Goal: Task Accomplishment & Management: Complete application form

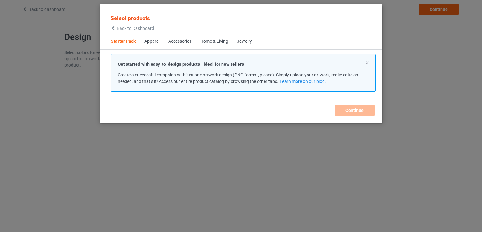
click at [425, 65] on div "Select products Back to Dashboard Starter Pack Apparel Accessories Home & Livin…" at bounding box center [241, 116] width 482 height 232
click at [366, 64] on button at bounding box center [367, 62] width 3 height 3
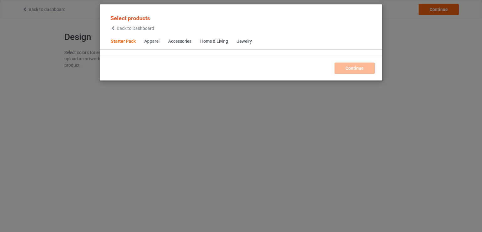
click at [405, 61] on div "Select products Back to Dashboard Starter Pack Apparel Accessories Home & Livin…" at bounding box center [241, 116] width 482 height 232
click at [122, 27] on span "Back to Dashboard" at bounding box center [135, 28] width 37 height 5
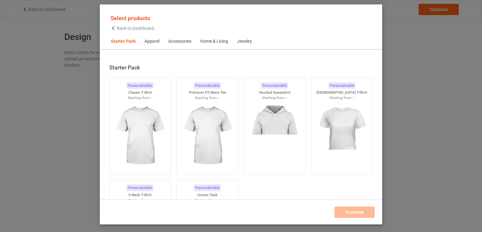
scroll to position [8, 0]
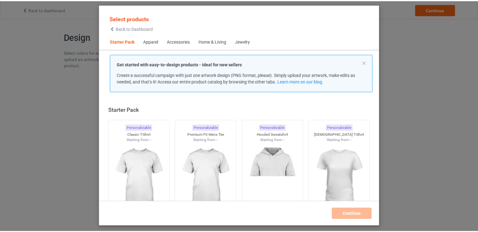
scroll to position [8, 0]
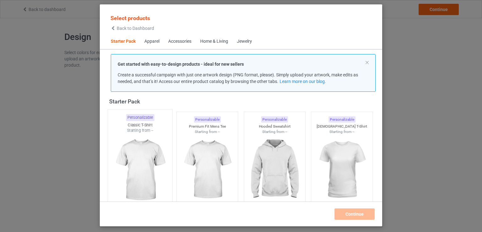
click at [150, 158] on img at bounding box center [140, 170] width 59 height 74
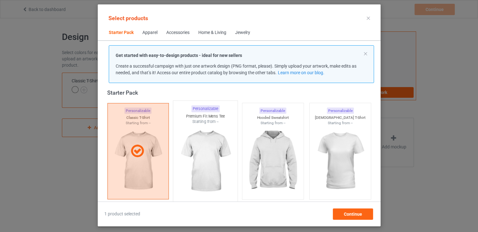
click at [199, 155] on img at bounding box center [205, 161] width 59 height 74
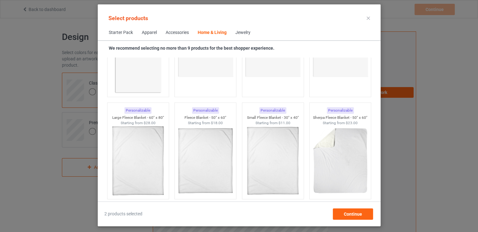
scroll to position [2834, 0]
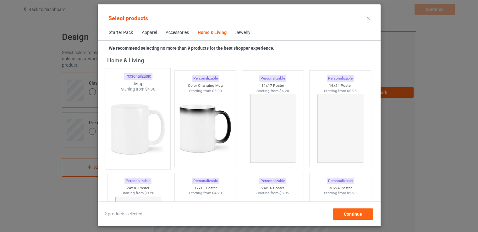
click at [108, 131] on div at bounding box center [138, 129] width 64 height 74
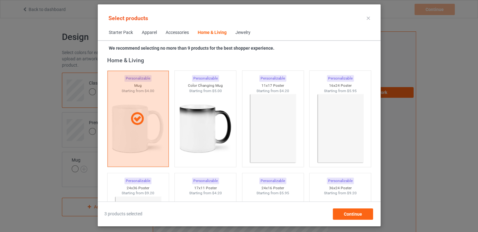
click at [356, 220] on div "Select products Starter Pack Apparel Accessories Home & Living Jewelry We recom…" at bounding box center [239, 115] width 283 height 222
drag, startPoint x: 356, startPoint y: 215, endPoint x: 342, endPoint y: 208, distance: 15.5
click at [356, 215] on span "Continue" at bounding box center [352, 213] width 18 height 5
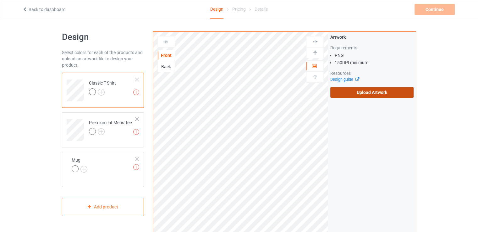
click at [350, 94] on label "Upload Artwork" at bounding box center [371, 92] width 83 height 11
click at [0, 0] on input "Upload Artwork" at bounding box center [0, 0] width 0 height 0
click at [25, 10] on icon at bounding box center [24, 8] width 5 height 4
click at [377, 90] on label "Upload Artwork" at bounding box center [371, 92] width 83 height 11
click at [0, 0] on input "Upload Artwork" at bounding box center [0, 0] width 0 height 0
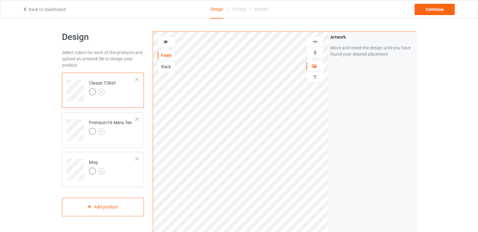
click at [352, 94] on div "Artwork Move and resize the design until you have found your desired placement" at bounding box center [372, 151] width 88 height 239
click at [121, 96] on td "Classic T-Shirt" at bounding box center [112, 88] width 54 height 26
click at [104, 91] on img at bounding box center [101, 92] width 7 height 7
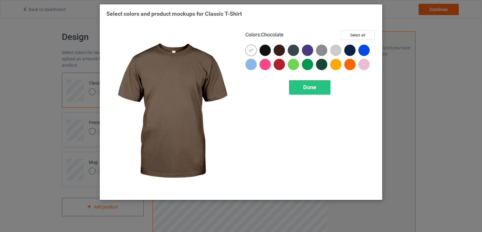
click at [279, 53] on div at bounding box center [279, 50] width 11 height 11
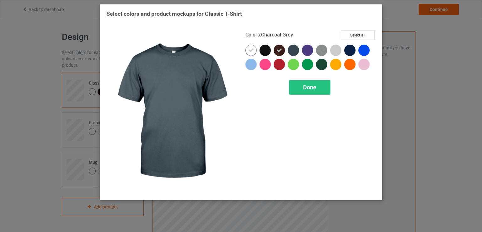
click at [293, 51] on div at bounding box center [293, 50] width 11 height 11
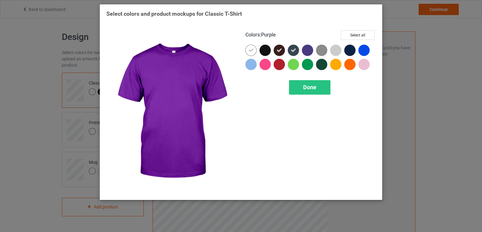
click at [305, 50] on div at bounding box center [307, 50] width 11 height 11
click at [314, 47] on div at bounding box center [309, 52] width 14 height 14
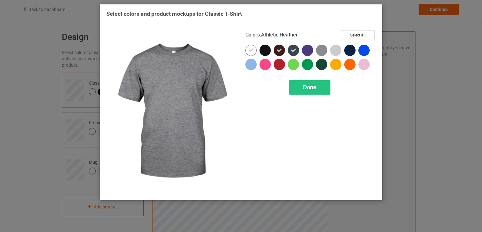
click at [327, 49] on img at bounding box center [321, 50] width 11 height 11
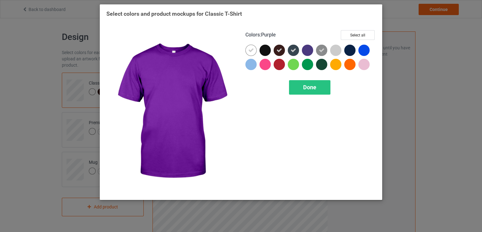
drag, startPoint x: 310, startPoint y: 49, endPoint x: 349, endPoint y: 47, distance: 39.0
click at [311, 49] on div at bounding box center [307, 50] width 11 height 11
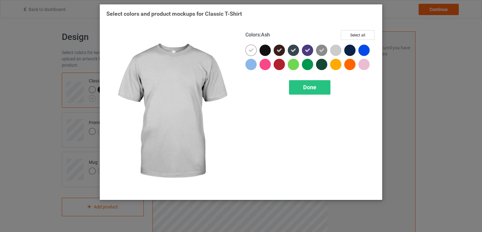
click at [338, 50] on div at bounding box center [335, 50] width 11 height 11
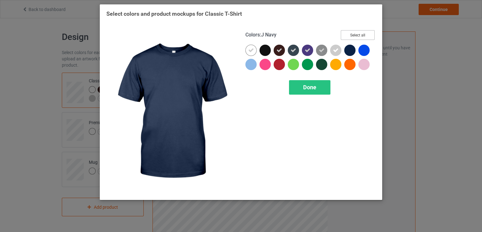
click at [353, 34] on button "Select all" at bounding box center [358, 35] width 34 height 10
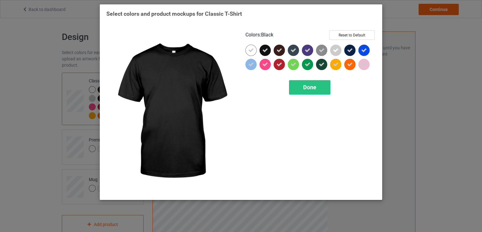
click at [270, 49] on div at bounding box center [265, 50] width 11 height 11
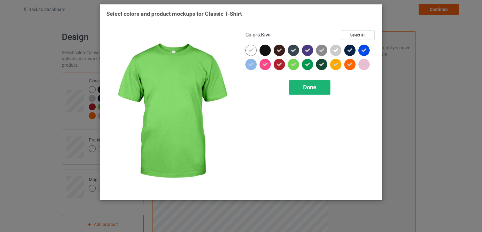
click at [312, 83] on div "Done" at bounding box center [309, 87] width 41 height 14
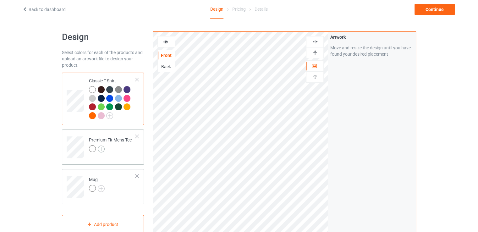
click at [99, 147] on img at bounding box center [101, 148] width 7 height 7
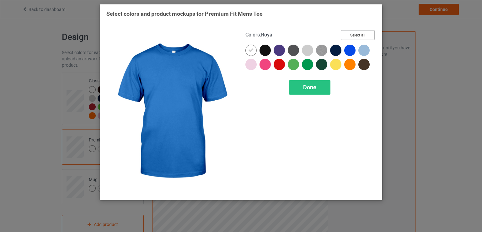
drag, startPoint x: 361, startPoint y: 38, endPoint x: 337, endPoint y: 72, distance: 40.9
click at [361, 37] on button "Select all" at bounding box center [358, 35] width 34 height 10
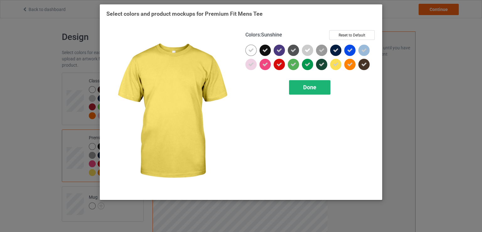
click at [318, 84] on div "Done" at bounding box center [309, 87] width 41 height 14
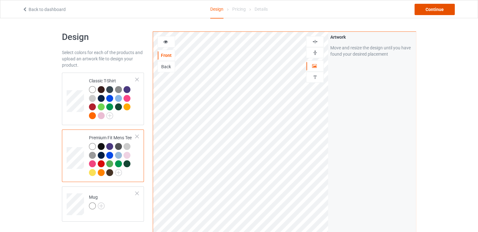
click at [432, 10] on div "Continue" at bounding box center [434, 9] width 40 height 11
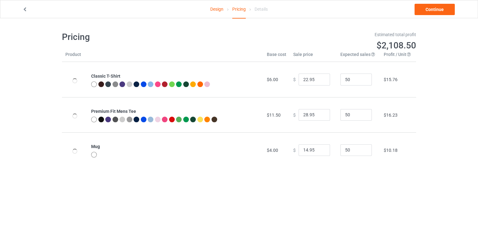
click at [267, 80] on span "$6.00" at bounding box center [272, 79] width 11 height 5
click at [270, 113] on span "$11.50" at bounding box center [274, 114] width 14 height 5
drag, startPoint x: 267, startPoint y: 144, endPoint x: 265, endPoint y: 170, distance: 26.5
click at [267, 157] on td "$4.00" at bounding box center [276, 149] width 26 height 35
click at [380, 78] on td "$15.76" at bounding box center [398, 79] width 36 height 35
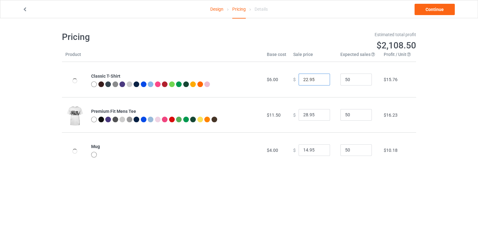
click at [303, 78] on input "22.95" at bounding box center [313, 80] width 31 height 12
type input "19.00"
click at [388, 85] on td "$12.09" at bounding box center [398, 79] width 36 height 35
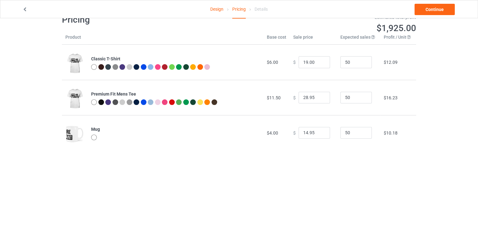
scroll to position [18, 0]
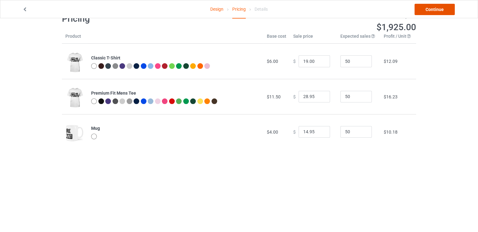
click at [431, 12] on link "Continue" at bounding box center [434, 9] width 40 height 11
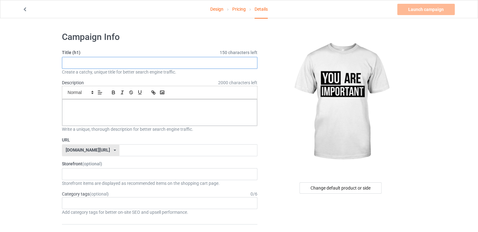
click at [129, 61] on input "text" at bounding box center [159, 63] width 195 height 12
type input "unbjhgfhyfdgdgtd"
click at [188, 115] on div at bounding box center [159, 112] width 195 height 26
click at [83, 127] on div "Write a unique, thorough description for better search engine traffic." at bounding box center [159, 129] width 195 height 6
click at [119, 150] on input "text" at bounding box center [188, 150] width 138 height 12
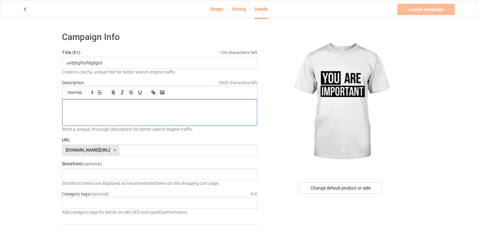
click at [136, 120] on div at bounding box center [159, 112] width 195 height 26
click at [115, 112] on div at bounding box center [159, 112] width 195 height 26
click at [242, 103] on p at bounding box center [159, 106] width 185 height 6
click at [346, 75] on img at bounding box center [340, 101] width 113 height 141
click at [92, 109] on div at bounding box center [159, 112] width 195 height 26
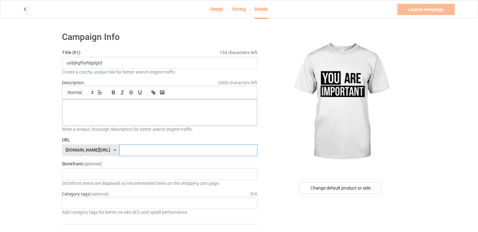
click at [119, 146] on input "text" at bounding box center [188, 150] width 138 height 12
click at [26, 8] on icon at bounding box center [24, 8] width 5 height 4
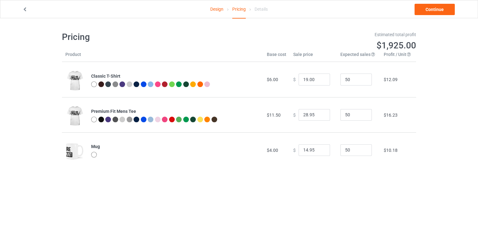
click at [26, 8] on icon at bounding box center [24, 8] width 5 height 4
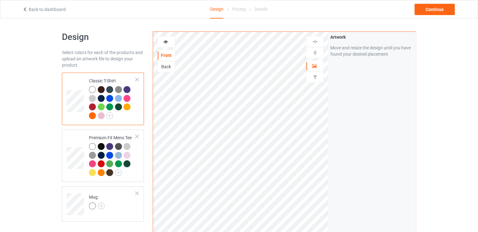
click at [26, 8] on icon at bounding box center [24, 8] width 5 height 4
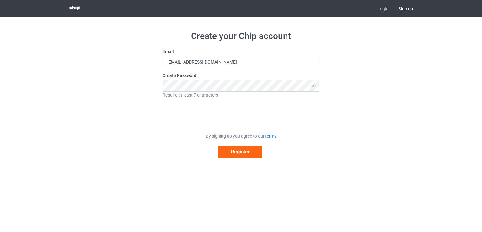
click at [405, 8] on span "Sign up" at bounding box center [406, 8] width 25 height 17
drag, startPoint x: 168, startPoint y: 59, endPoint x: 346, endPoint y: 110, distance: 184.5
click at [346, 110] on div "Create your Chip account Email [EMAIL_ADDRESS][DOMAIN_NAME] Create Password Req…" at bounding box center [241, 94] width 354 height 154
type input "j"
type input "[EMAIL_ADDRESS][DOMAIN_NAME]"
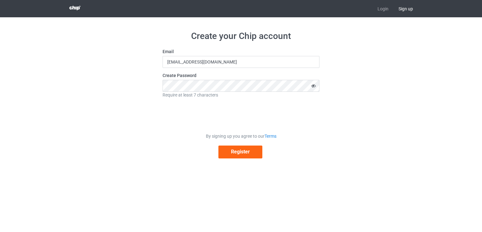
click at [314, 84] on icon at bounding box center [314, 86] width 12 height 12
click at [242, 150] on button "Register" at bounding box center [241, 151] width 44 height 13
